Goal: Information Seeking & Learning: Understand process/instructions

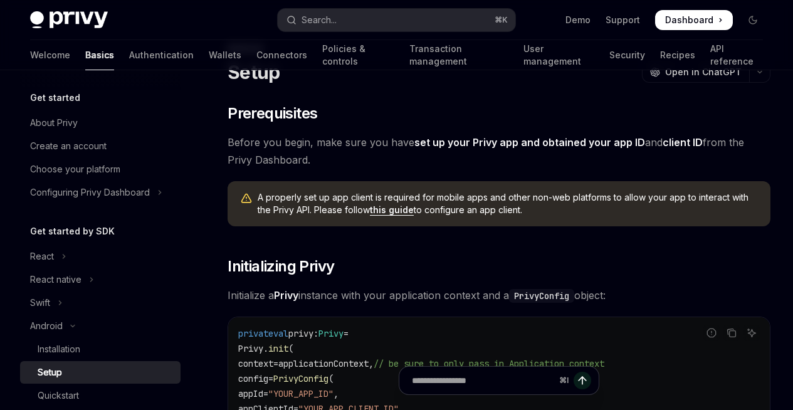
scroll to position [62, 0]
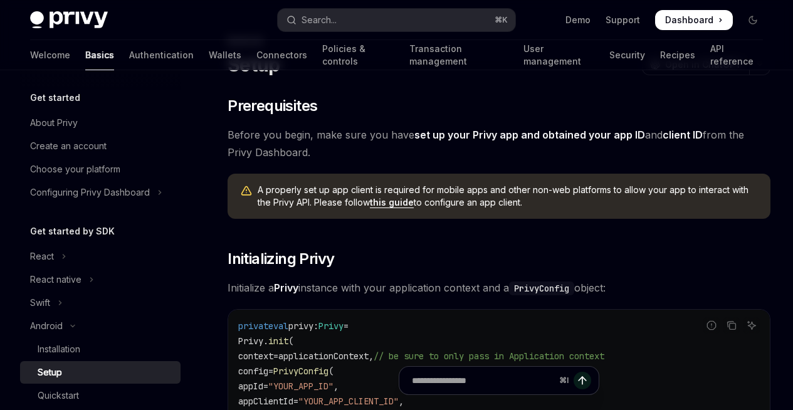
click at [414, 142] on link "set up your Privy app and obtained your app ID" at bounding box center [529, 134] width 231 height 13
type textarea "*"
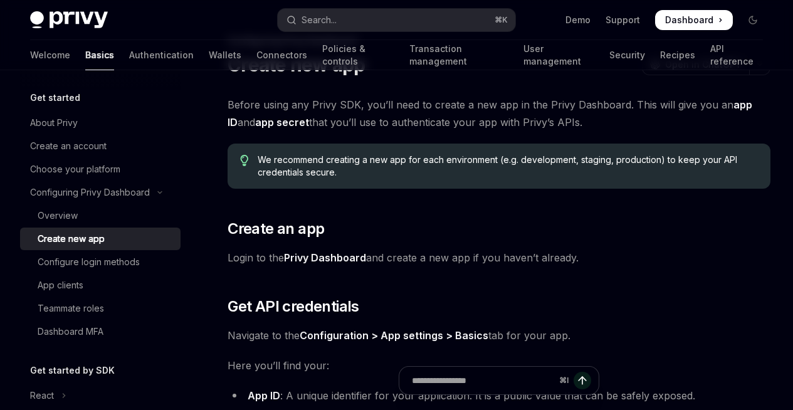
click at [433, 125] on strong "app ID" at bounding box center [489, 113] width 524 height 30
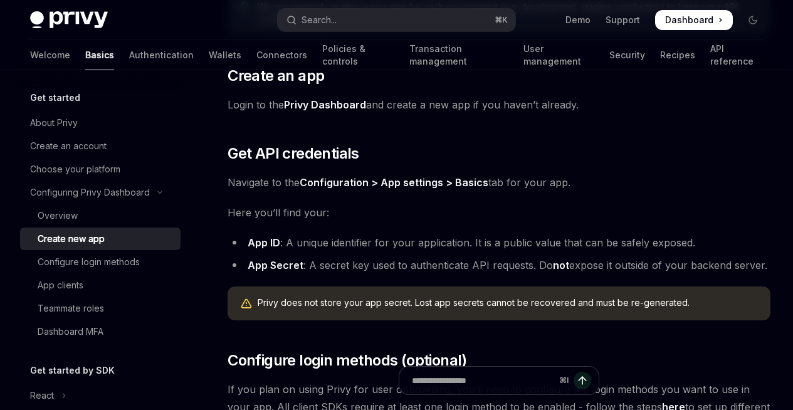
scroll to position [274, 0]
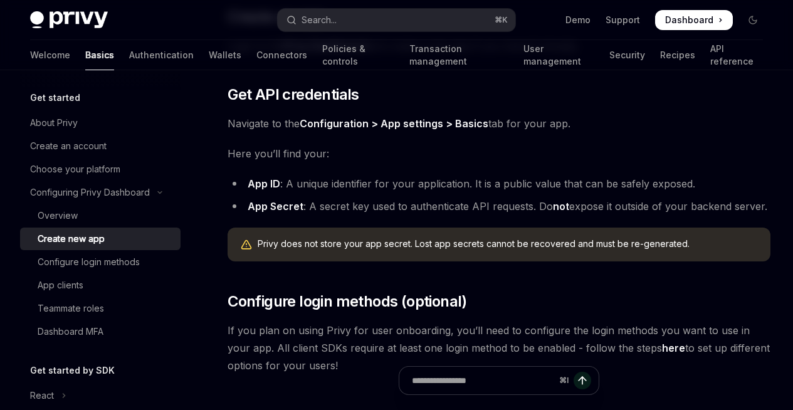
click at [461, 192] on li "App ID : A unique identifier for your application. It is a public value that ca…" at bounding box center [498, 184] width 543 height 18
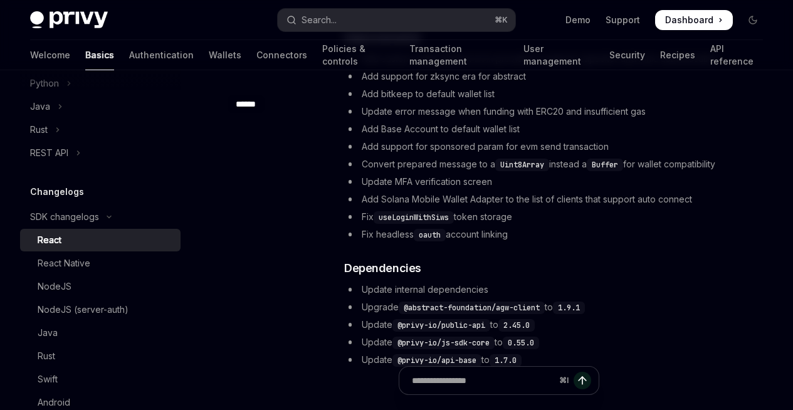
click at [0, 0] on link "3.2.0" at bounding box center [0, 0] width 0 height 0
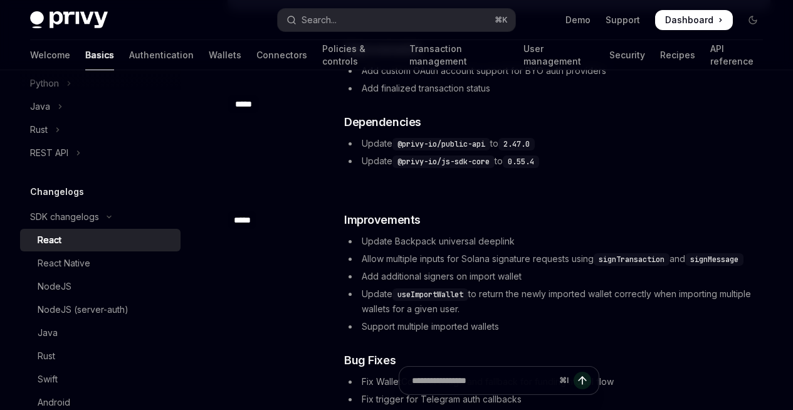
click at [0, 0] on link "3.1.0" at bounding box center [0, 0] width 0 height 0
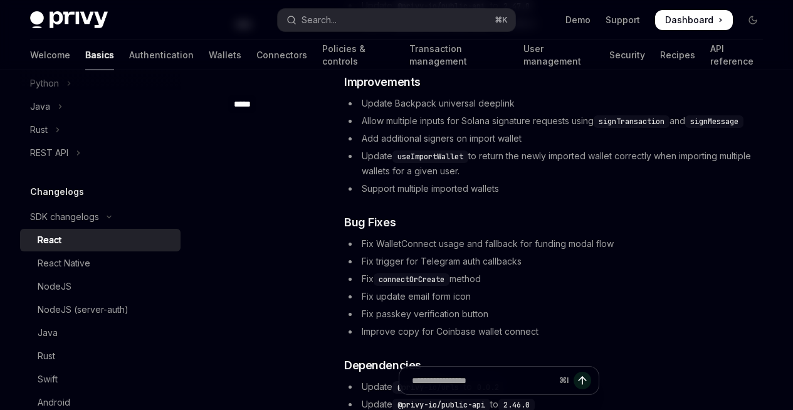
scroll to position [393, 0]
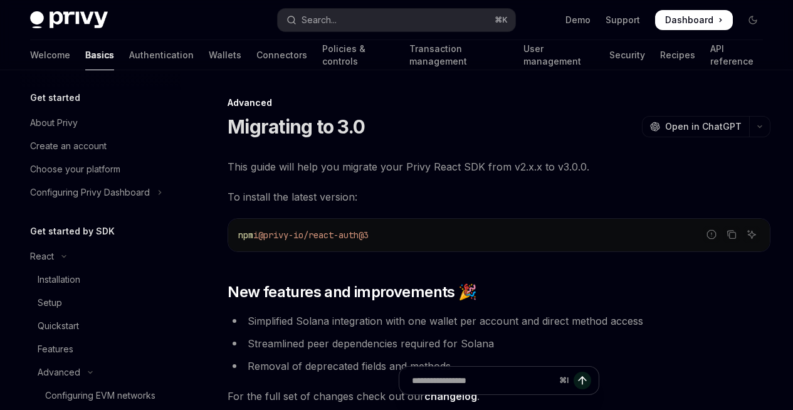
scroll to position [263, 0]
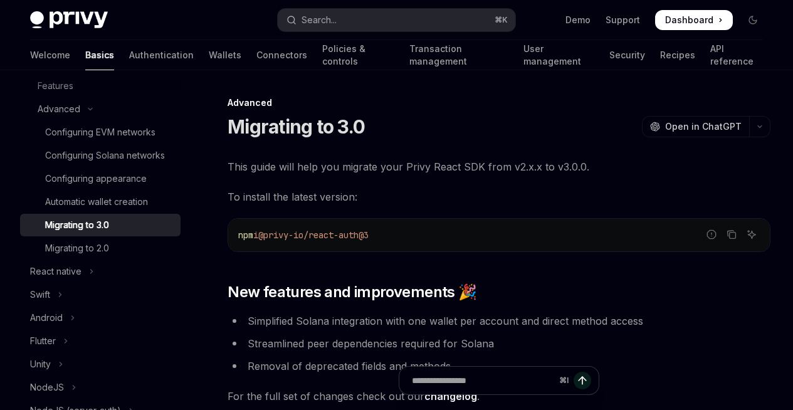
click at [427, 170] on span "This guide will help you migrate your Privy React SDK from v2.x.x to v3.0.0." at bounding box center [498, 167] width 543 height 18
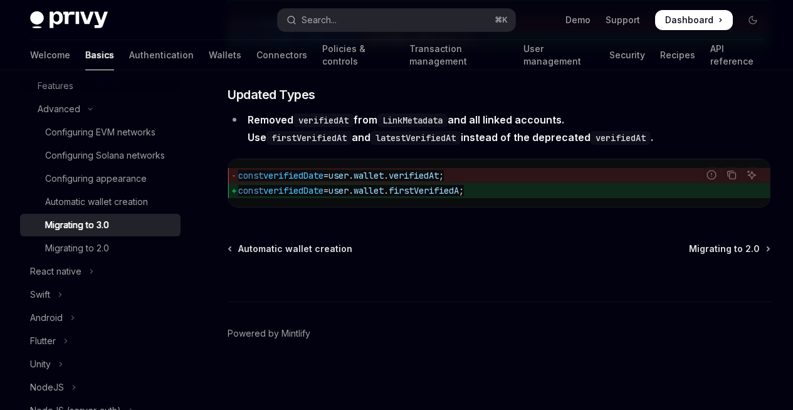
scroll to position [6030, 0]
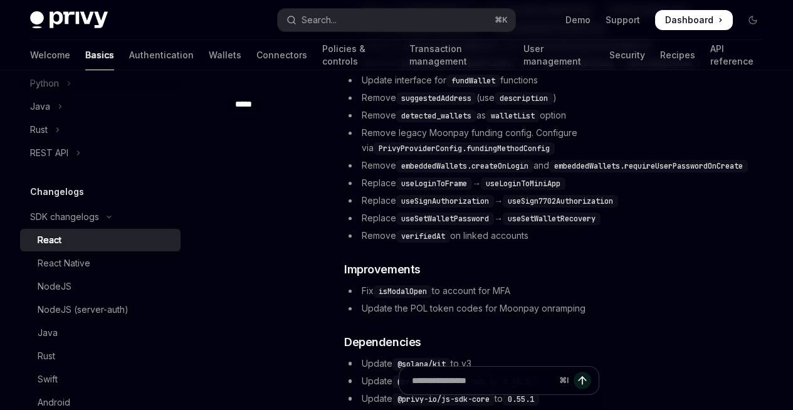
scroll to position [910, 0]
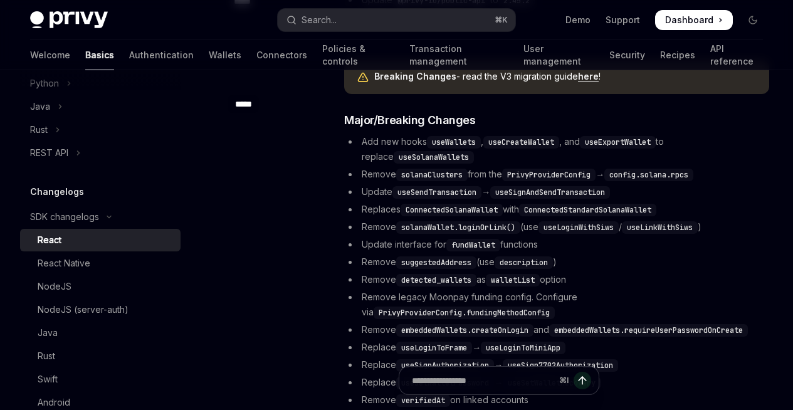
click at [578, 82] on link "here" at bounding box center [588, 76] width 21 height 11
type textarea "*"
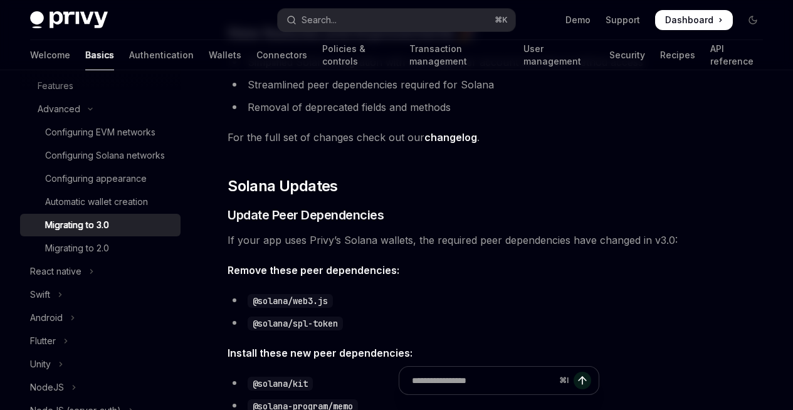
scroll to position [324, 0]
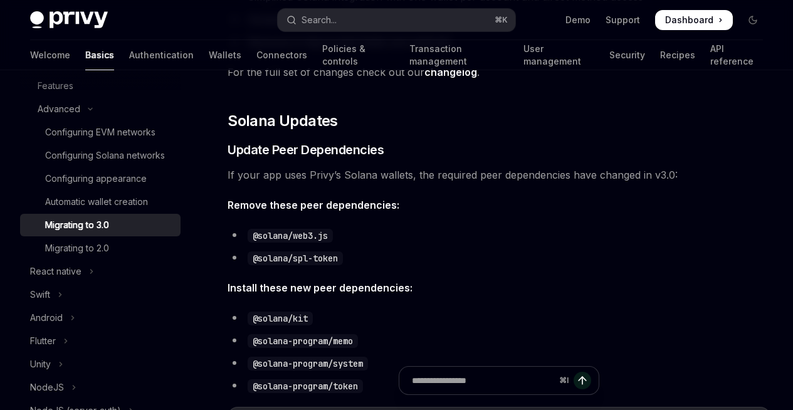
click at [0, 0] on link "Other interface changes" at bounding box center [0, 0] width 0 height 0
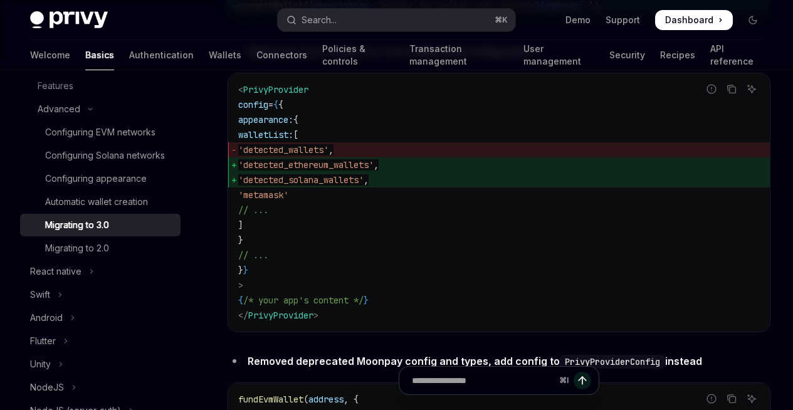
scroll to position [4276, 0]
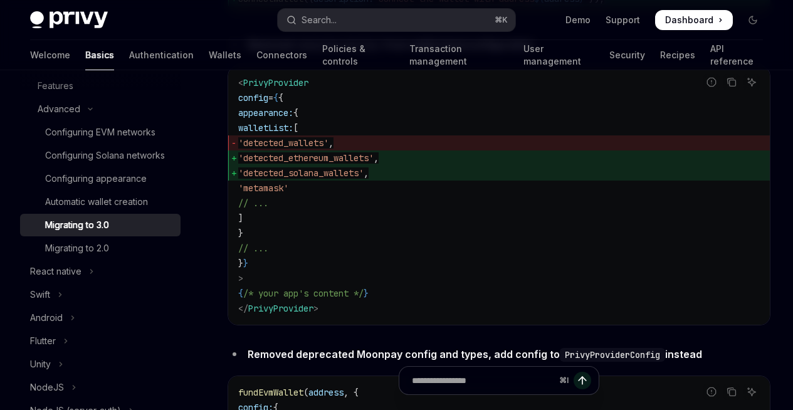
click at [0, 0] on link "Removed/Deprecated Items" at bounding box center [0, 0] width 0 height 0
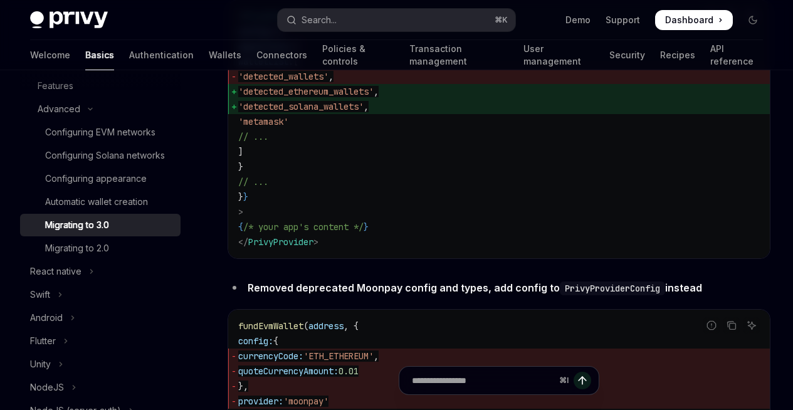
scroll to position [4363, 0]
